Goal: Task Accomplishment & Management: Manage account settings

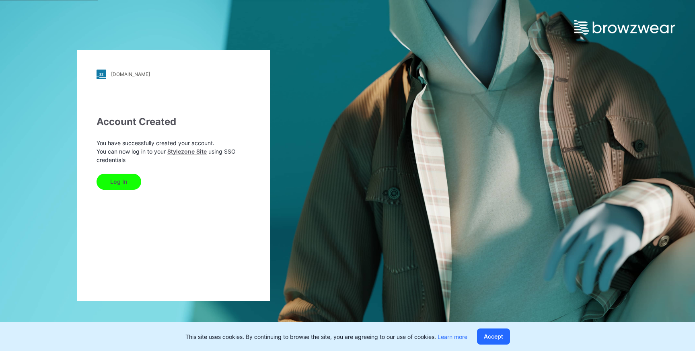
click at [126, 185] on button "Log In" at bounding box center [119, 182] width 45 height 16
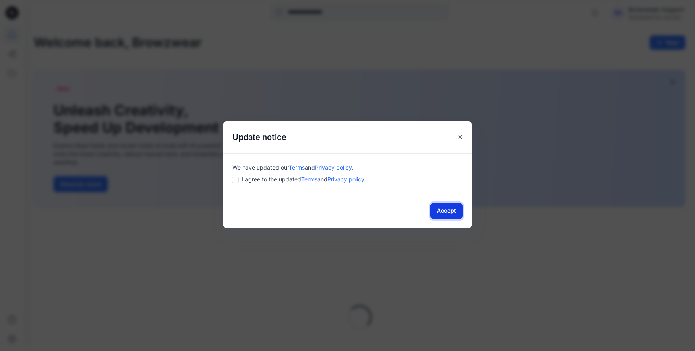
click at [447, 214] on button "Accept" at bounding box center [446, 211] width 32 height 16
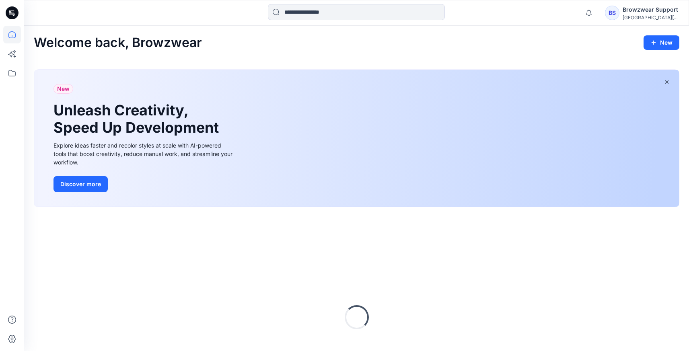
click at [655, 11] on div "Browzwear Support" at bounding box center [650, 10] width 56 height 10
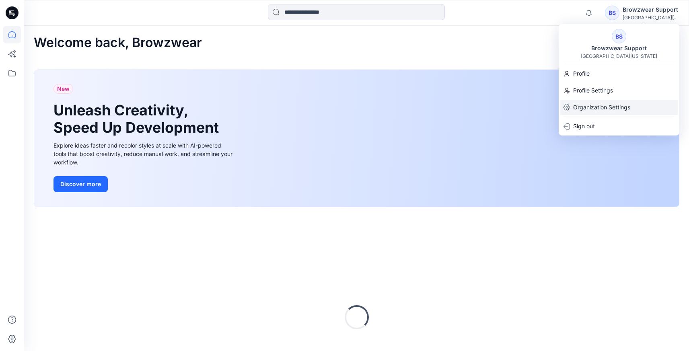
click at [610, 101] on p "Organization Settings" at bounding box center [601, 107] width 57 height 15
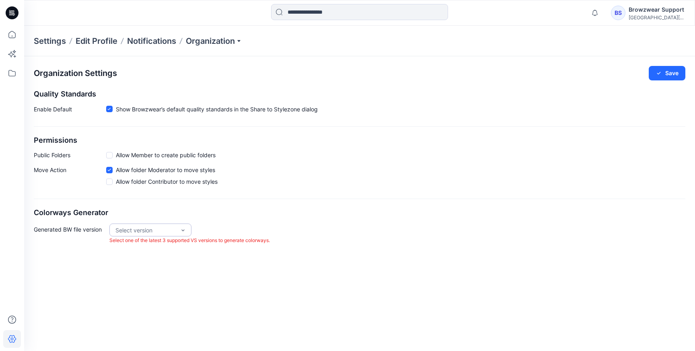
click at [131, 233] on div "Select version" at bounding box center [145, 230] width 60 height 8
click at [149, 256] on div "VS 2025.1" at bounding box center [150, 261] width 79 height 14
click at [208, 39] on p "Organization" at bounding box center [214, 40] width 56 height 11
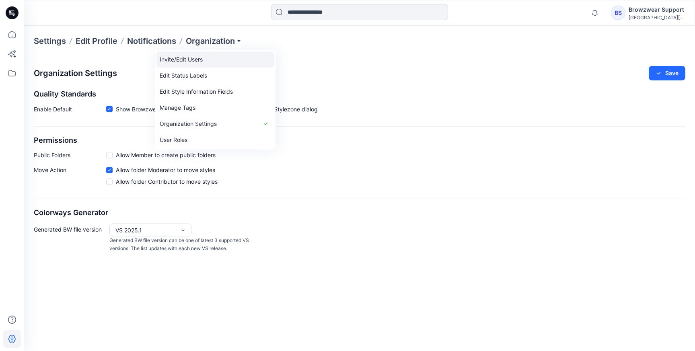
click at [181, 62] on link "Invite/Edit Users" at bounding box center [214, 59] width 117 height 16
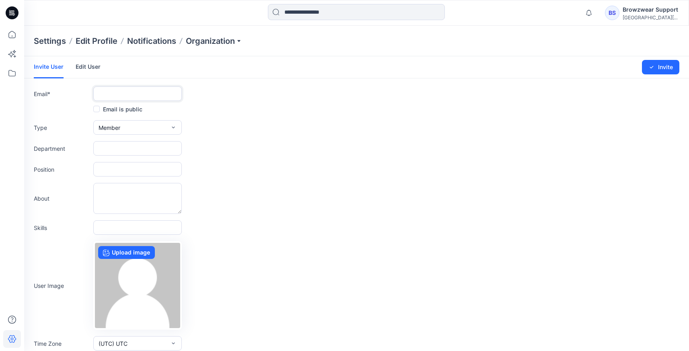
click at [118, 96] on input "text" at bounding box center [137, 93] width 88 height 14
paste input "**********"
type input "**********"
click at [141, 130] on button "Member" at bounding box center [137, 127] width 88 height 14
click at [132, 178] on button "Admin" at bounding box center [137, 178] width 85 height 16
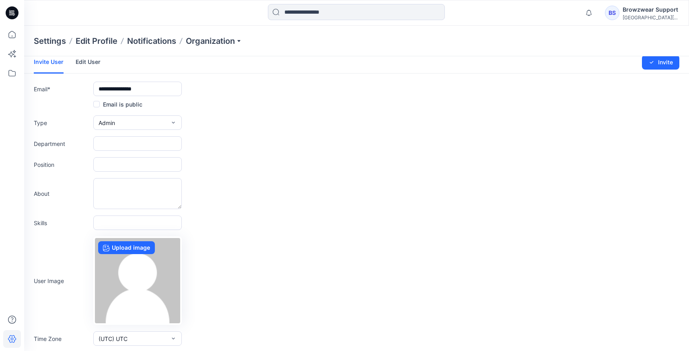
scroll to position [22, 0]
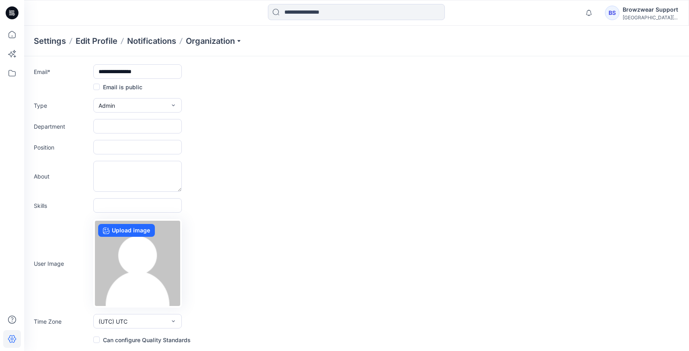
click at [129, 338] on label "Can configure Quality Standards" at bounding box center [141, 340] width 97 height 10
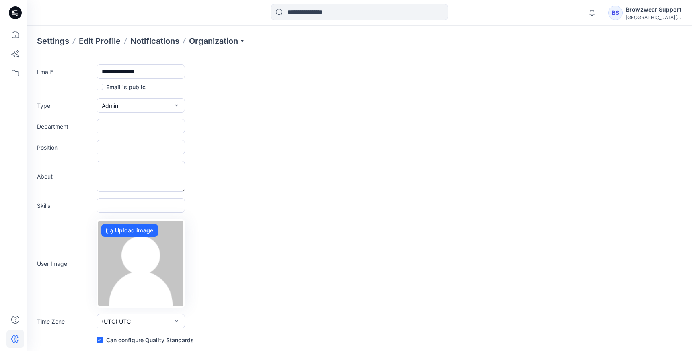
scroll to position [0, 0]
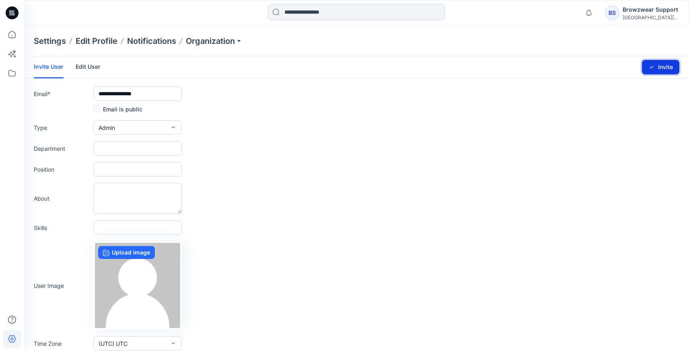
click at [670, 64] on button "Invite" at bounding box center [660, 67] width 37 height 14
